Goal: Information Seeking & Learning: Learn about a topic

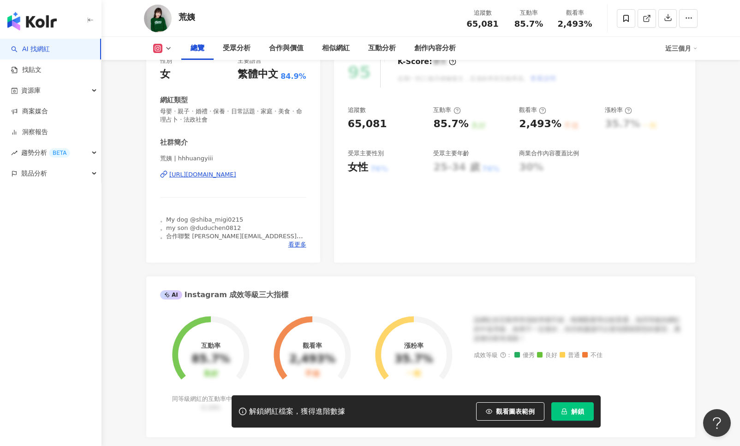
scroll to position [130, 0]
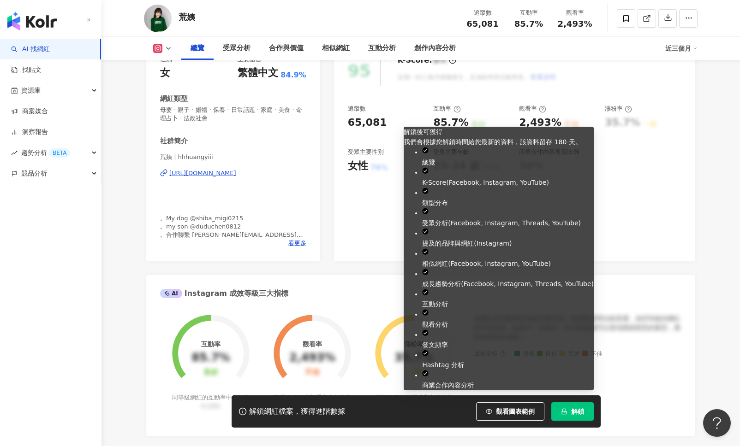
click at [572, 411] on span "解鎖" at bounding box center [577, 411] width 13 height 7
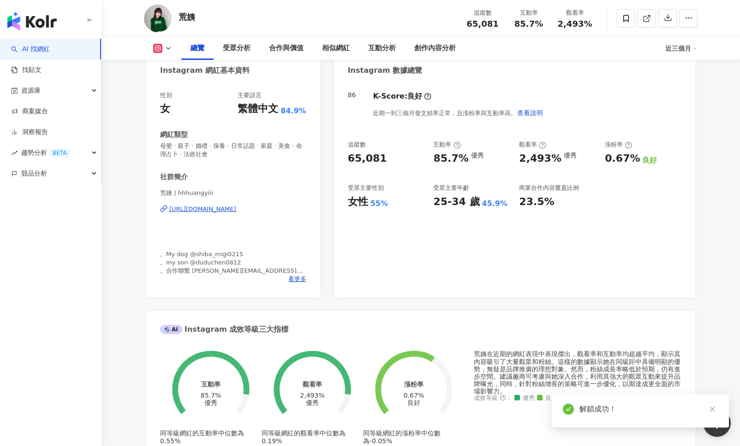
scroll to position [102, 0]
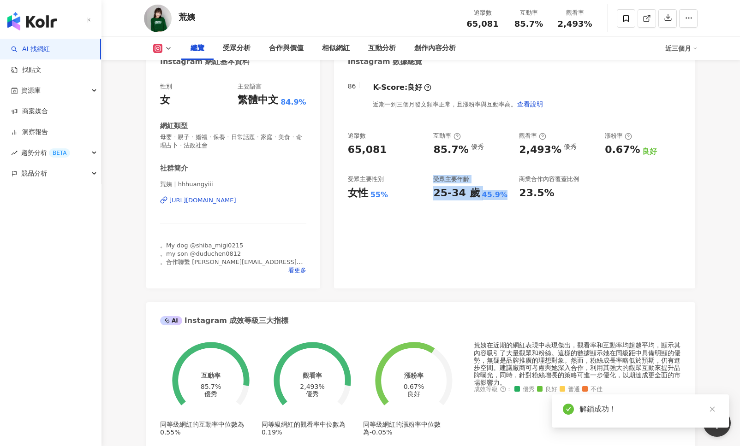
drag, startPoint x: 428, startPoint y: 190, endPoint x: 501, endPoint y: 195, distance: 73.0
click at [501, 195] on div "追蹤數 65,081 互動率 85.7% 優秀 觀看率 2,493% 優秀 漲粉率 0.67% 良好 受眾主要性別 女性 55% 受眾主要年齡 25-34 歲…" at bounding box center [514, 166] width 333 height 68
click at [494, 239] on div "86 K-Score : 良好 近期一到三個月發文頻率正常，且漲粉率與互動率高。 查看說明 追蹤數 65,081 互動率 85.7% 優秀 觀看率 2,493…" at bounding box center [514, 180] width 361 height 215
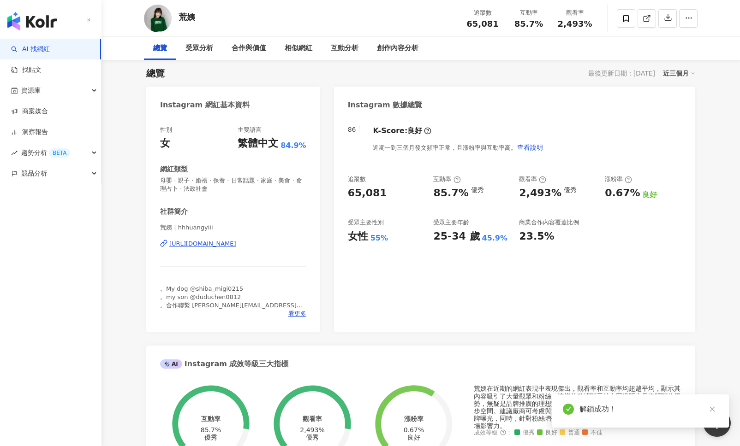
scroll to position [0, 0]
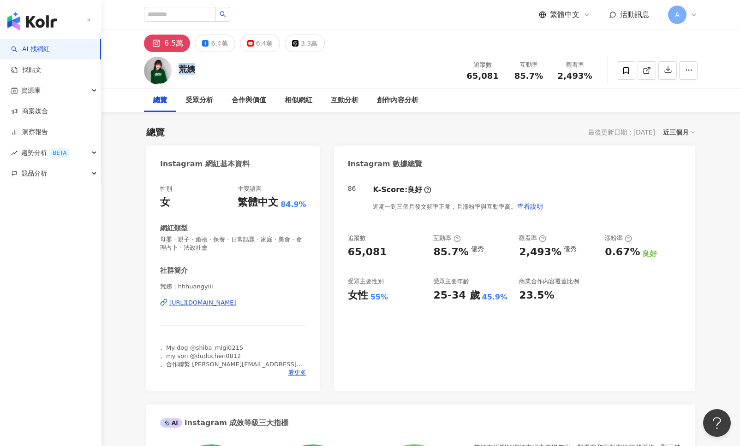
drag, startPoint x: 178, startPoint y: 69, endPoint x: 194, endPoint y: 69, distance: 15.7
click at [194, 69] on div "荒姨" at bounding box center [186, 69] width 17 height 12
copy div "荒姨"
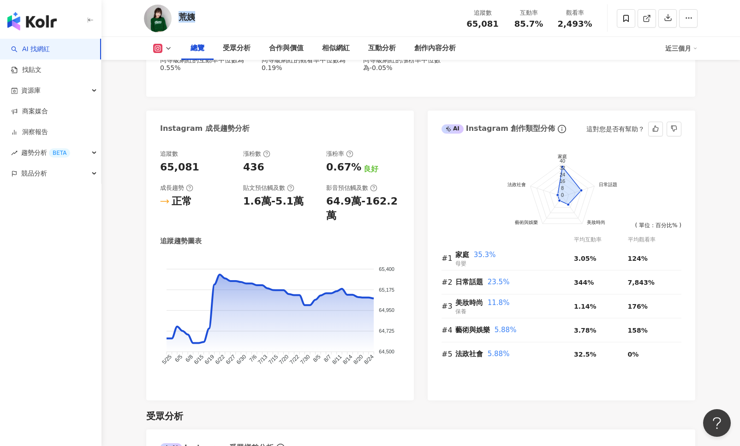
scroll to position [468, 0]
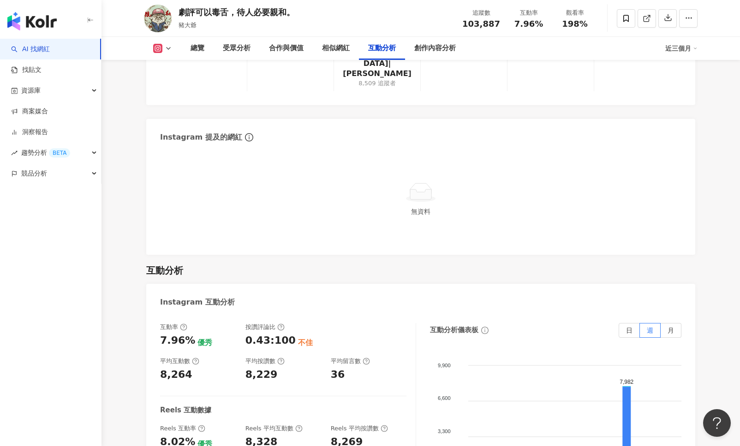
scroll to position [1813, 0]
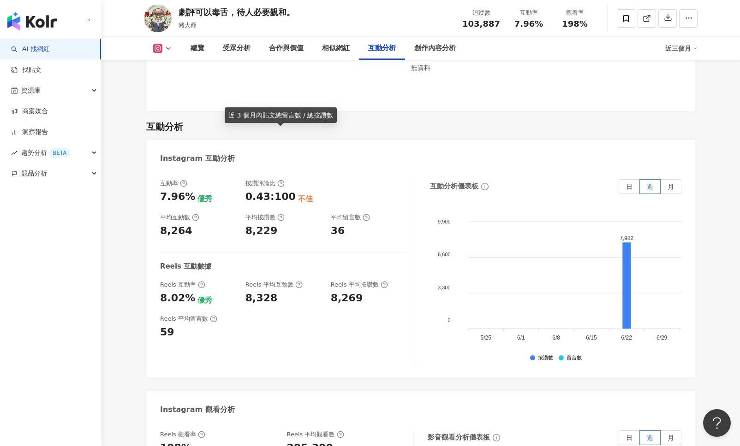
click at [281, 180] on icon at bounding box center [280, 183] width 7 height 7
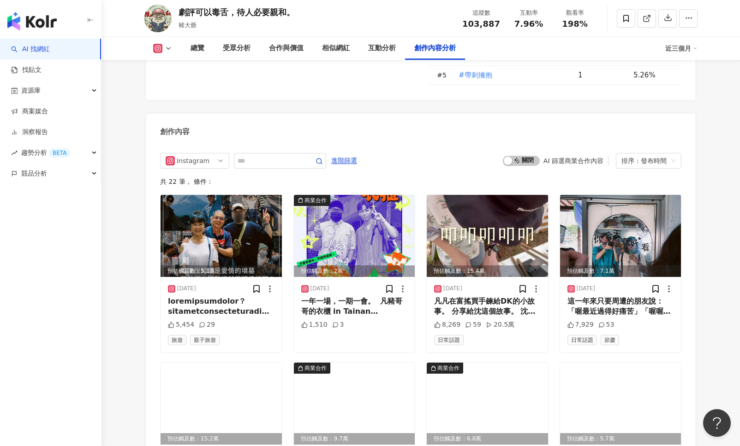
scroll to position [3128, 0]
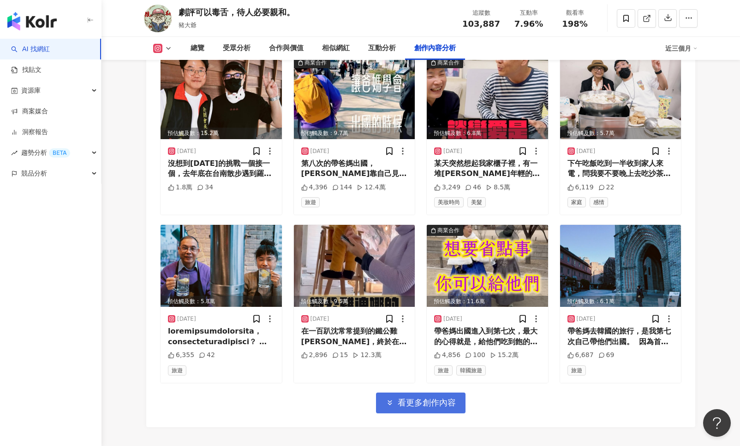
click at [454, 398] on span "看更多創作內容" at bounding box center [427, 403] width 58 height 10
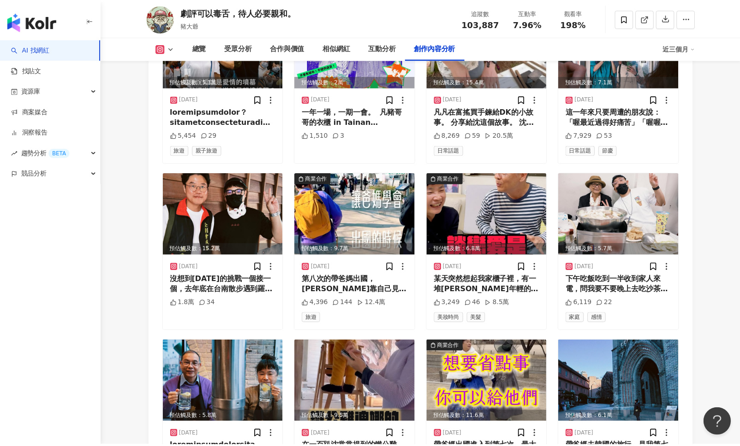
scroll to position [3018, 0]
